Goal: Transaction & Acquisition: Register for event/course

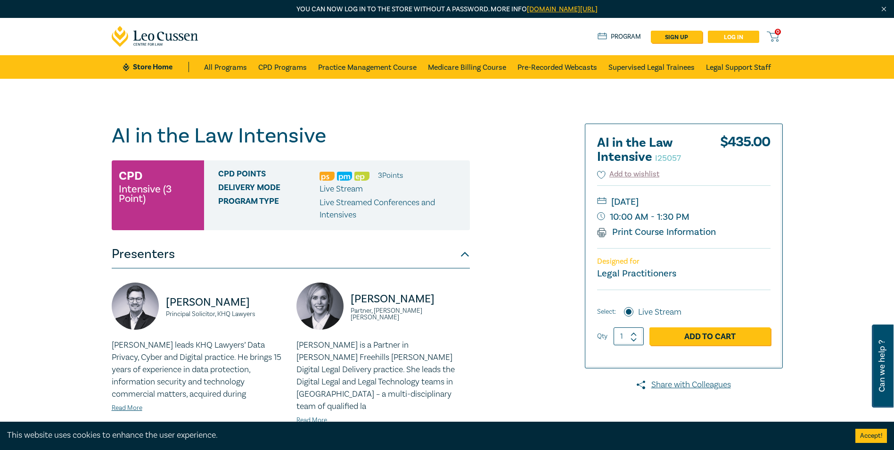
click at [731, 35] on link "Log in" at bounding box center [733, 37] width 51 height 12
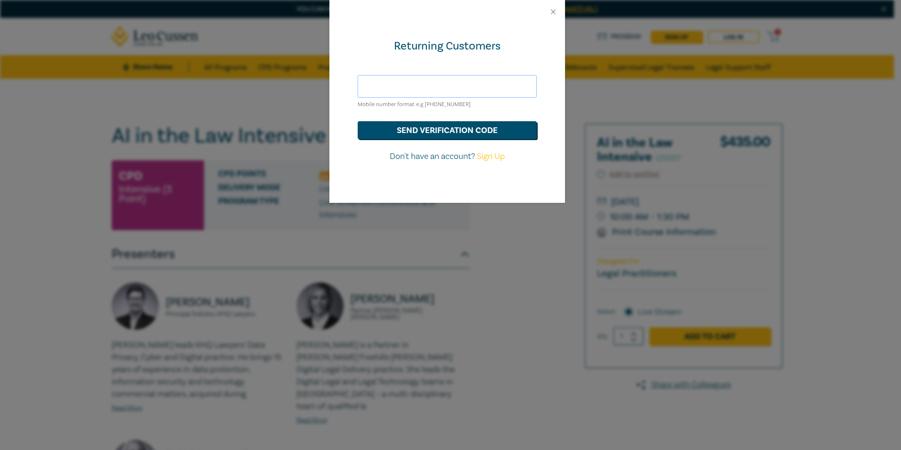
click at [440, 85] on input "text" at bounding box center [447, 86] width 179 height 23
type input "[PERSON_NAME][EMAIL_ADDRESS][DOMAIN_NAME]"
click at [401, 130] on button "send verification code" at bounding box center [447, 130] width 179 height 18
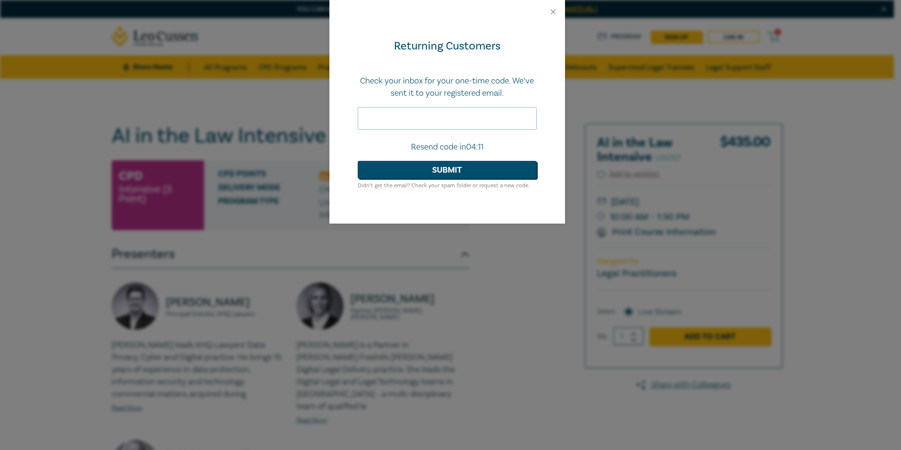
click at [392, 120] on input "text" at bounding box center [447, 118] width 179 height 23
paste input "739386"
type input "739386"
click at [428, 164] on button "Submit" at bounding box center [447, 170] width 179 height 18
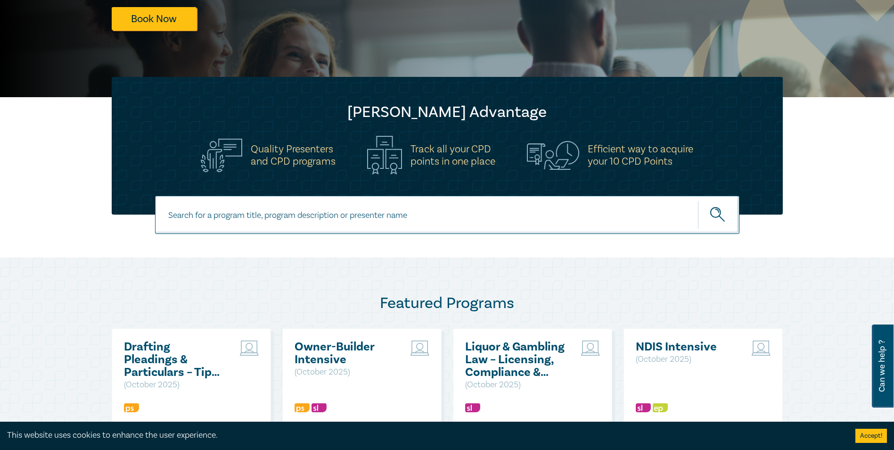
scroll to position [236, 0]
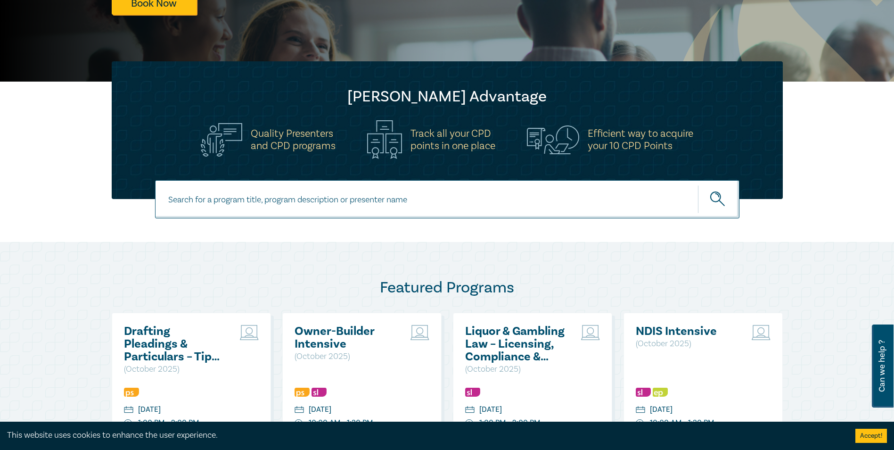
click at [408, 204] on input at bounding box center [447, 199] width 584 height 38
paste input "AI in the Law Intensive"
type input "AI in the Law Intensive"
click at [698, 185] on button "submit" at bounding box center [718, 199] width 41 height 29
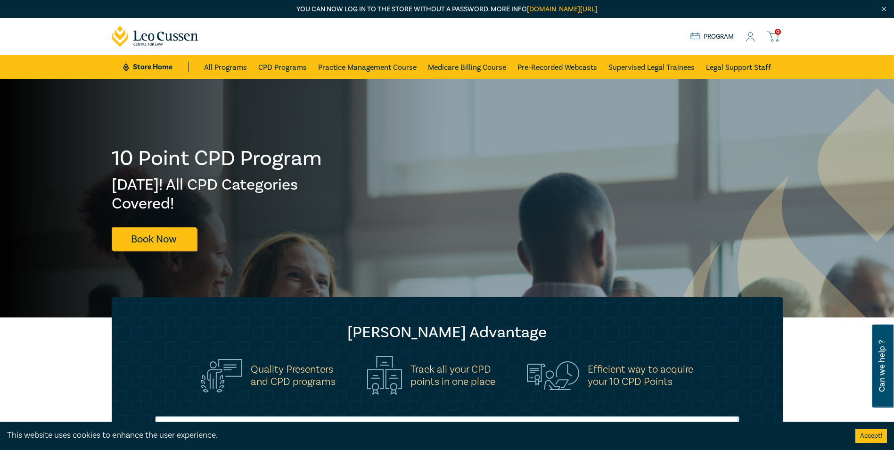
click at [748, 39] on icon at bounding box center [750, 39] width 8 height 3
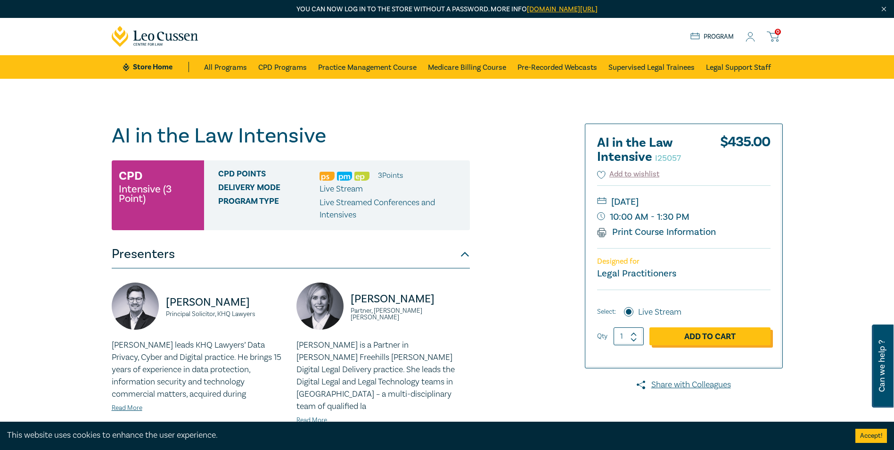
click at [704, 342] on link "Add to Cart" at bounding box center [709, 336] width 121 height 18
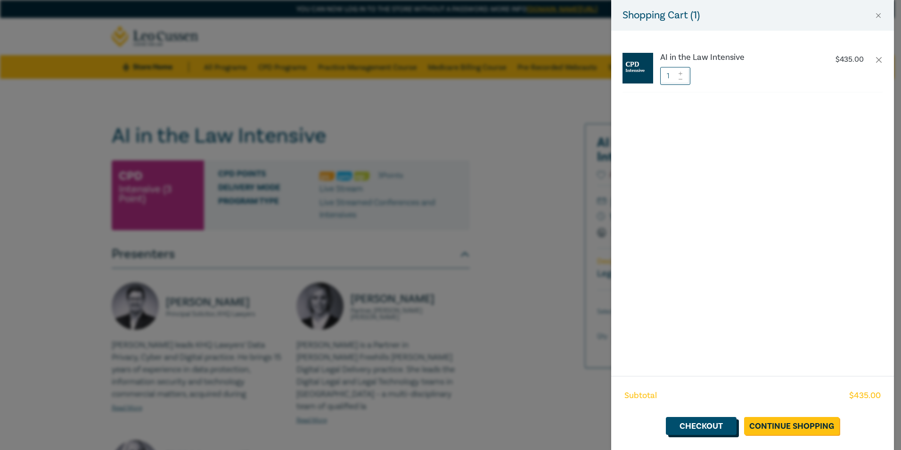
click at [714, 426] on link "Checkout" at bounding box center [701, 426] width 71 height 18
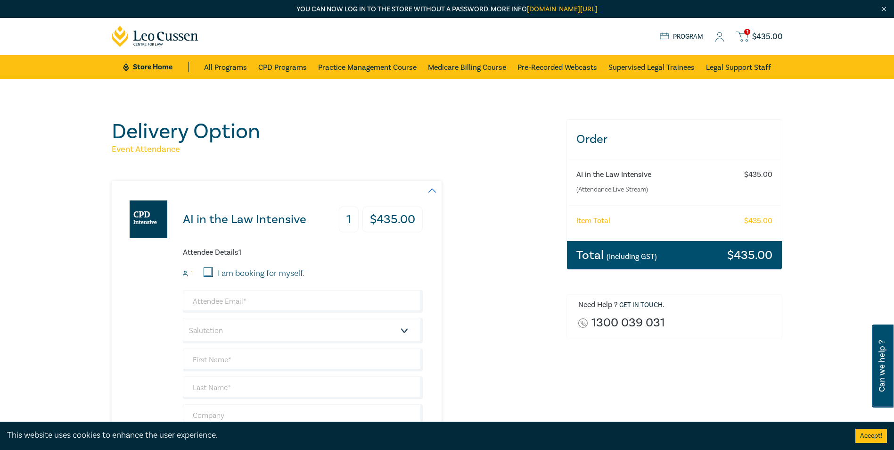
click at [220, 278] on label "I am booking for myself." at bounding box center [261, 273] width 87 height 12
click at [213, 277] on input "I am booking for myself." at bounding box center [208, 271] width 9 height 9
checkbox input "true"
type input "melanie@selawyers.com.au"
type input "Melanie"
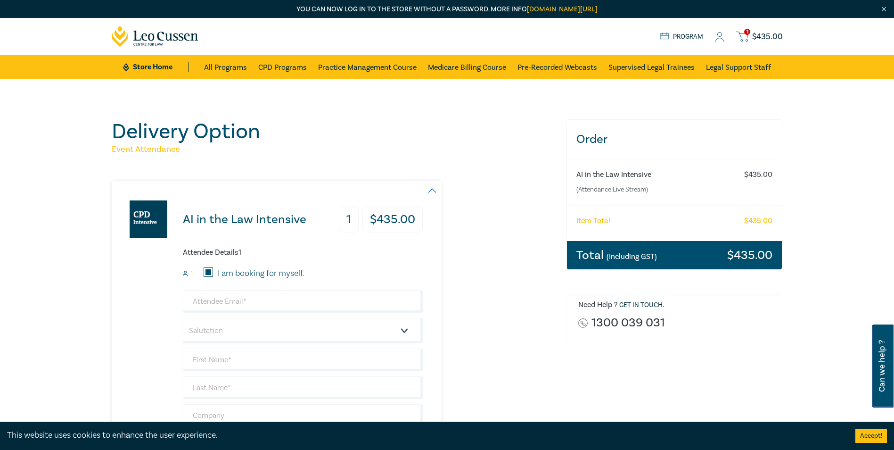
type input "Heffernan"
type input "0430841048"
click at [248, 335] on select "Salutation Mr. Mrs. Ms. Miss Dr. Prof. Other" at bounding box center [303, 330] width 240 height 25
select select "Ms."
click at [183, 318] on select "Salutation Mr. Mrs. Ms. Miss Dr. Prof. Other" at bounding box center [303, 330] width 240 height 25
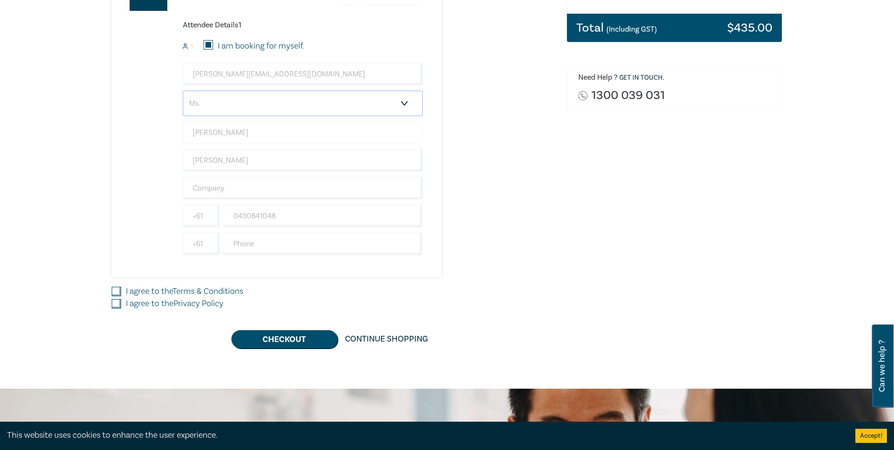
scroll to position [236, 0]
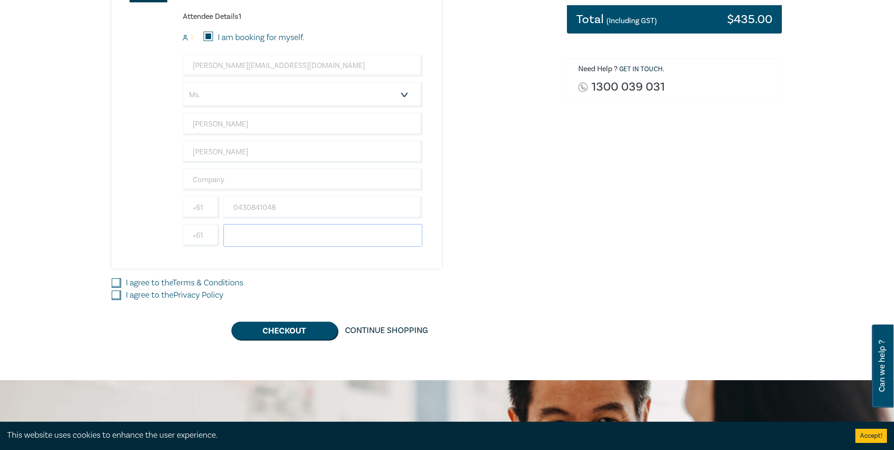
click at [252, 235] on input "text" at bounding box center [322, 235] width 199 height 23
type input "0397235300"
type input "South East Lawyers"
click at [119, 282] on input "I agree to the Terms & Conditions" at bounding box center [116, 282] width 9 height 9
checkbox input "true"
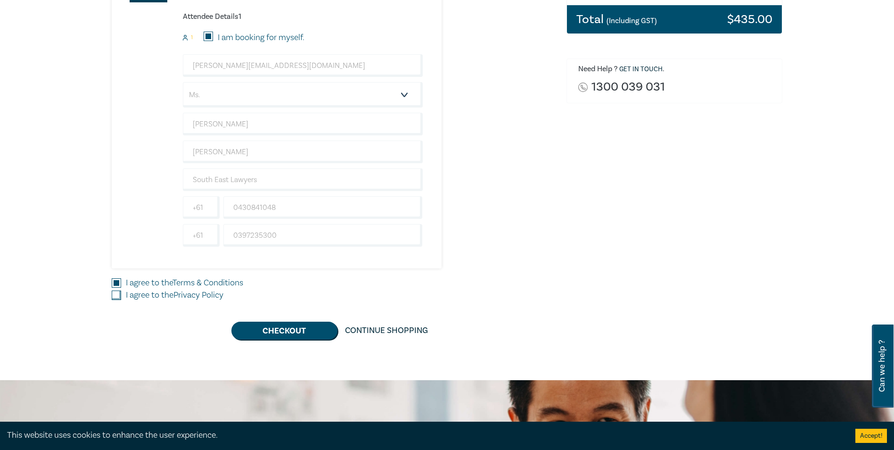
click at [119, 290] on input "I agree to the Privacy Policy" at bounding box center [116, 294] width 9 height 9
checkbox input "true"
click at [295, 332] on button "Checkout" at bounding box center [284, 330] width 106 height 18
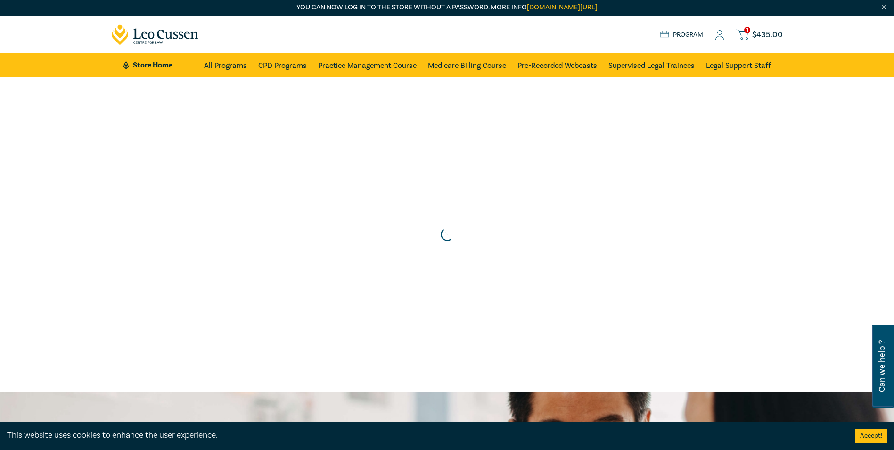
scroll to position [0, 0]
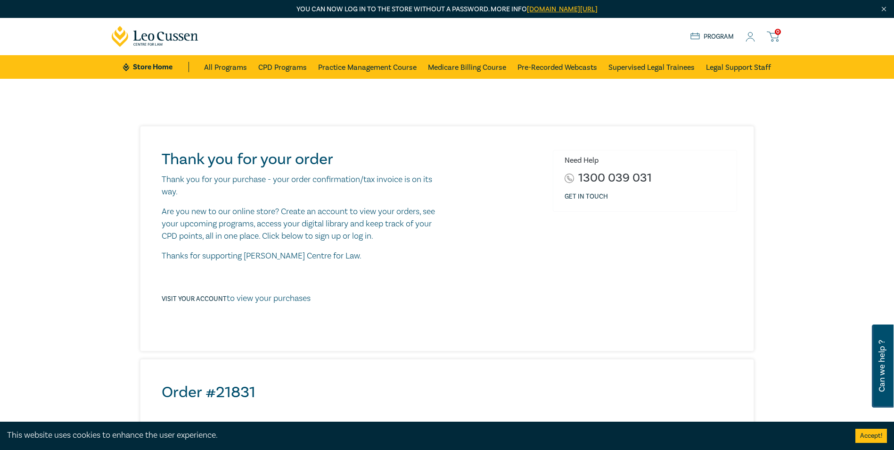
click at [747, 36] on icon at bounding box center [750, 37] width 9 height 10
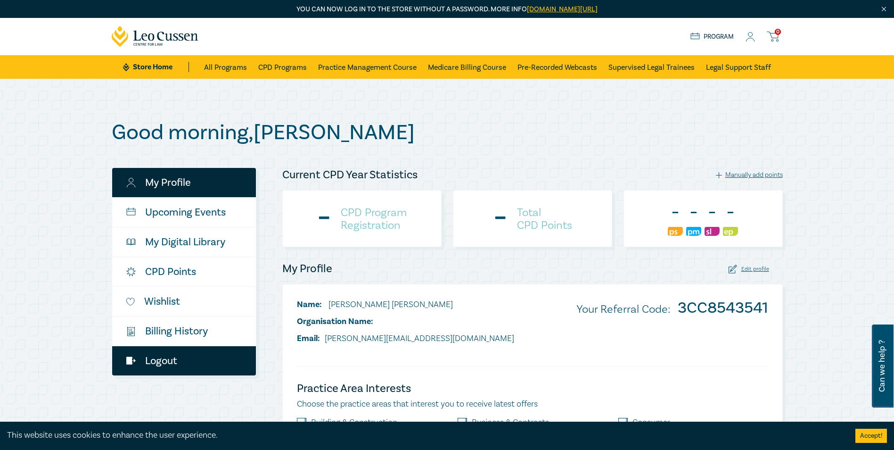
click at [167, 360] on link "Logout" at bounding box center [184, 360] width 144 height 29
